Goal: Navigation & Orientation: Find specific page/section

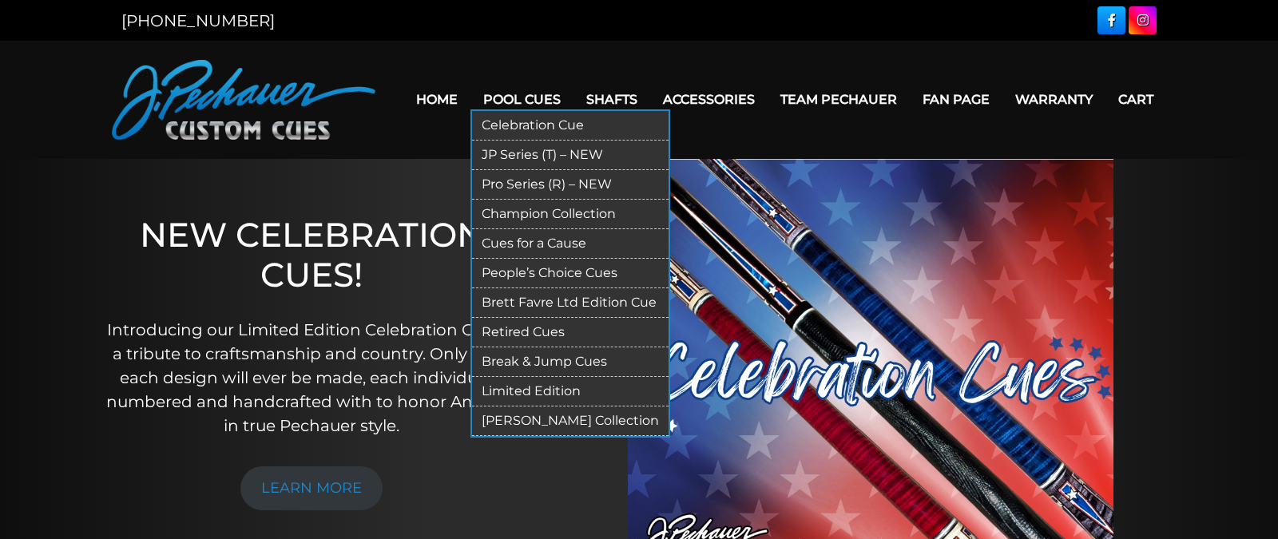
click at [523, 330] on link "Retired Cues" at bounding box center [570, 333] width 197 height 30
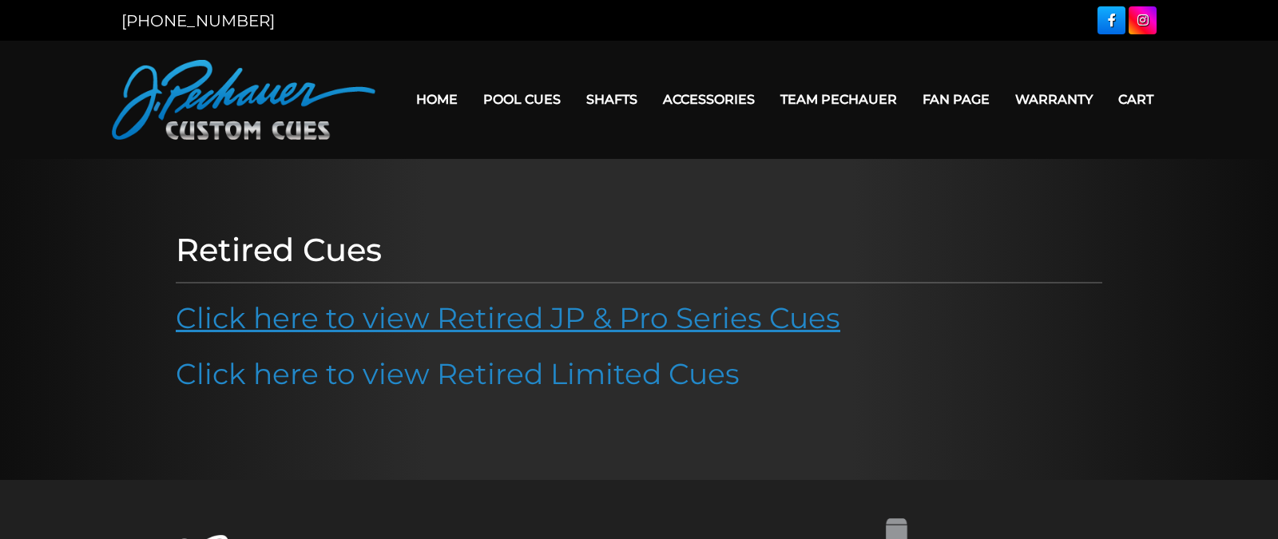
click at [525, 325] on link "Click here to view Retired JP & Pro Series Cues" at bounding box center [508, 317] width 665 height 35
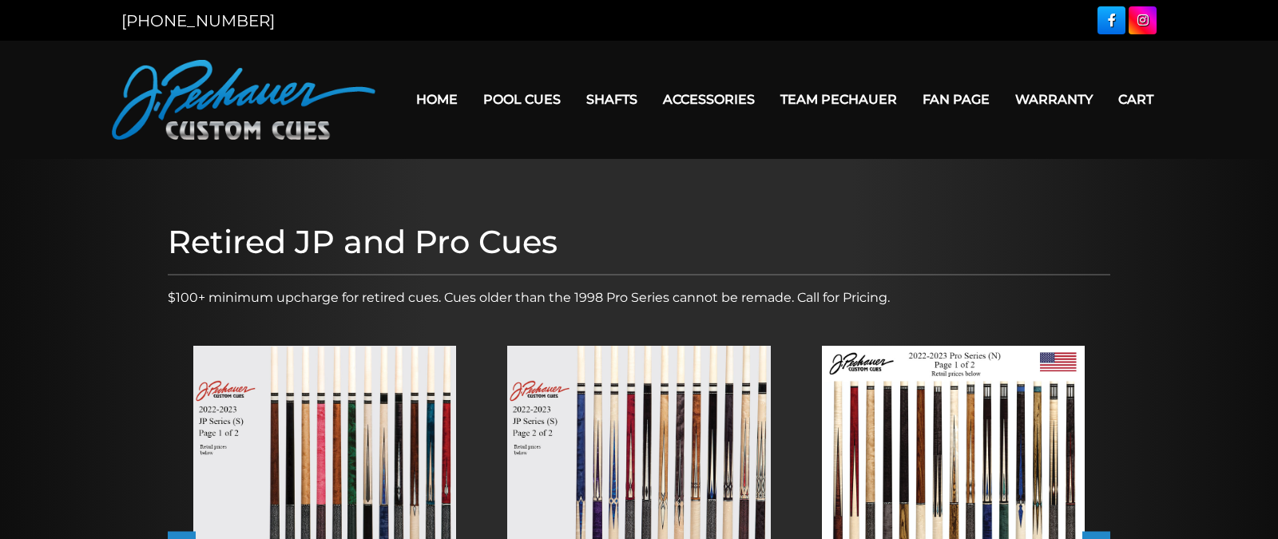
click at [353, 423] on img at bounding box center [324, 512] width 263 height 332
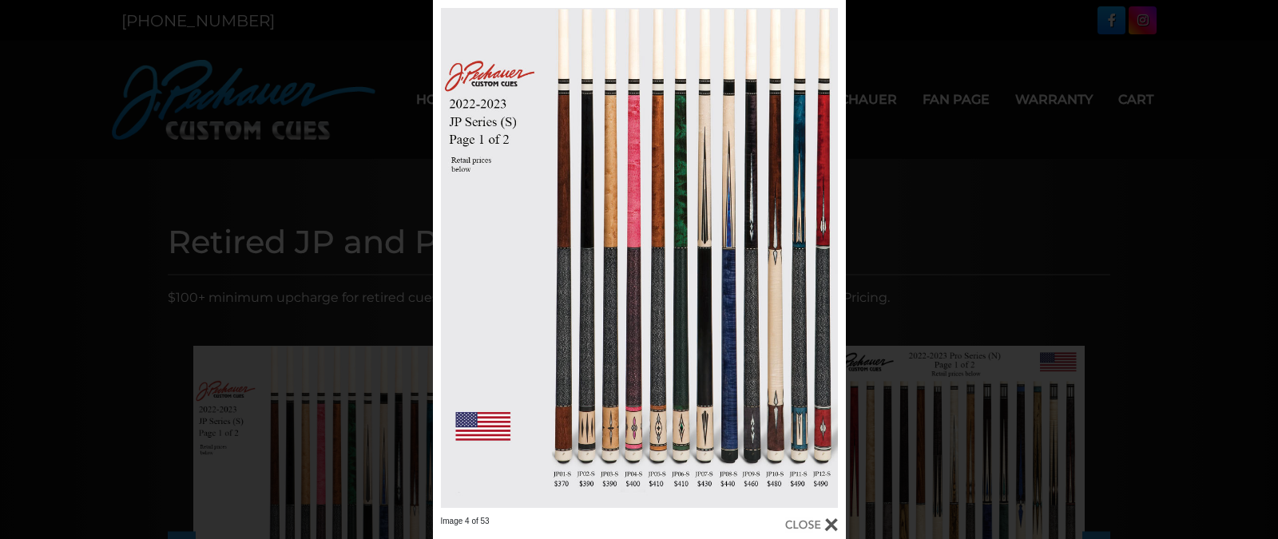
click at [927, 163] on div "Image 4 of 53" at bounding box center [639, 269] width 1278 height 539
